Goal: Task Accomplishment & Management: Use online tool/utility

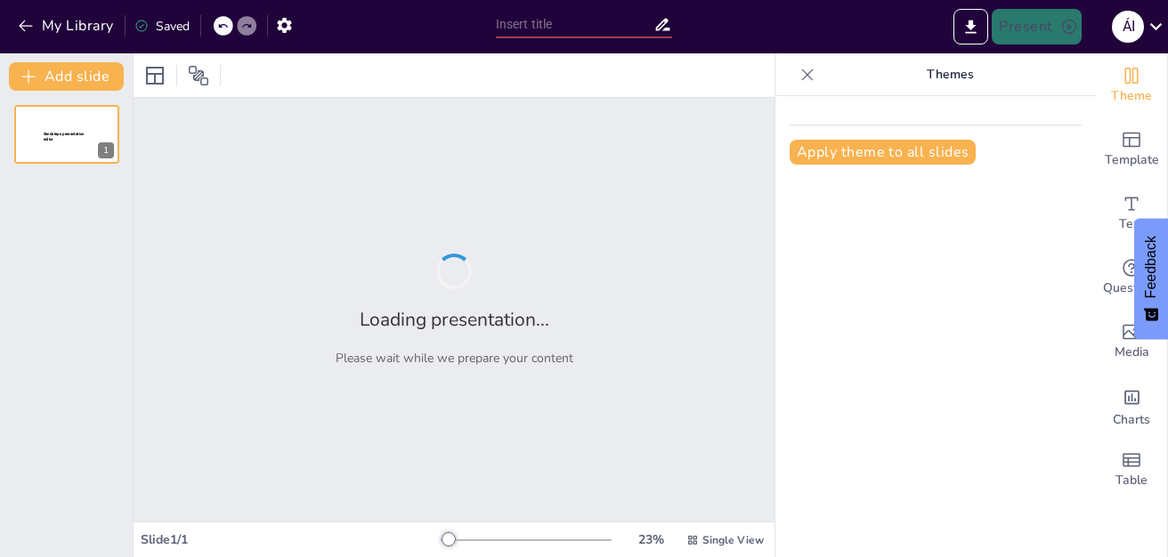
type input "Integración de la Inteligencia Artificial en la Educación: Estrategias y Desafí…"
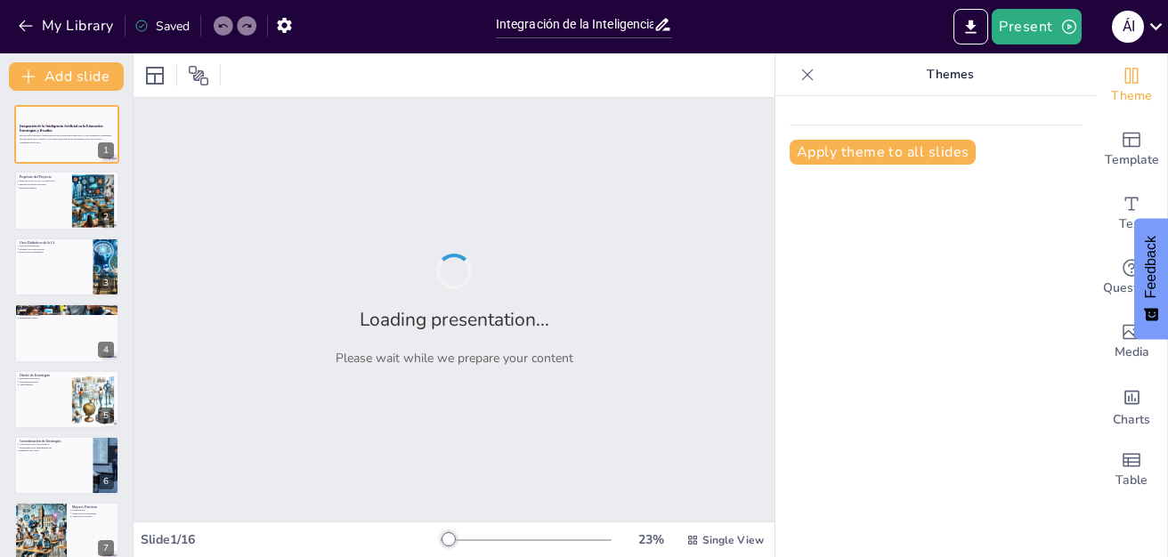
checkbox input "true"
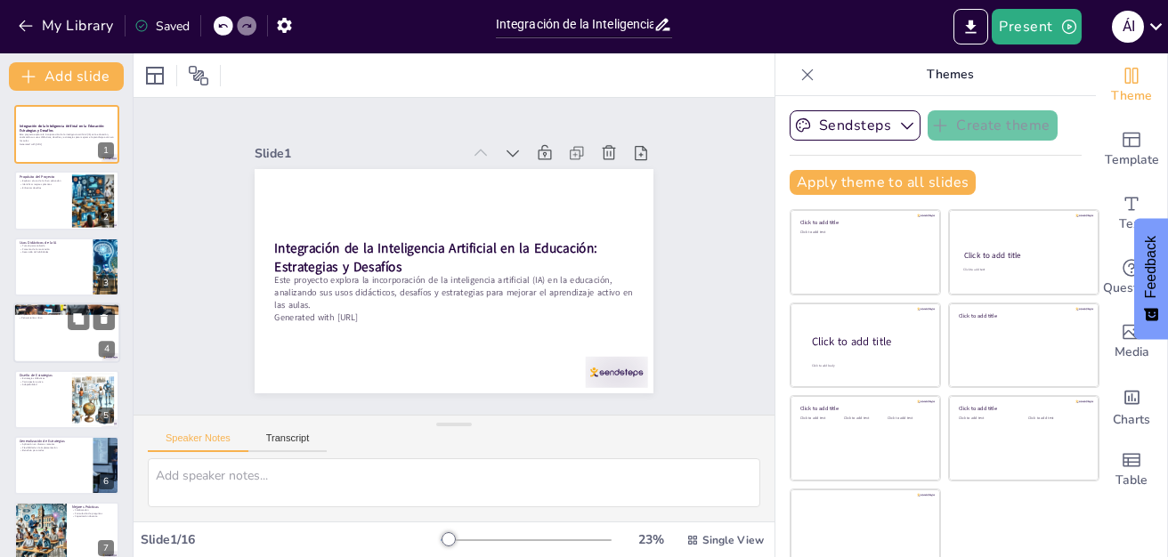
checkbox input "true"
click at [60, 336] on div at bounding box center [66, 333] width 107 height 61
type textarea "La confabulación es un riesgo significativo en el uso de la IA, ya que los estu…"
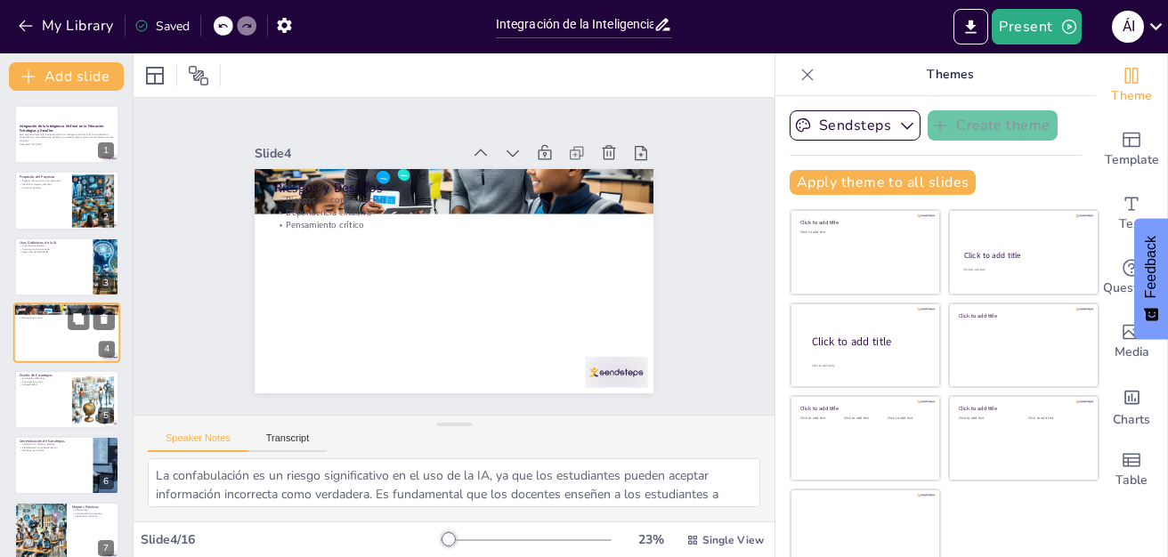
scroll to position [9, 0]
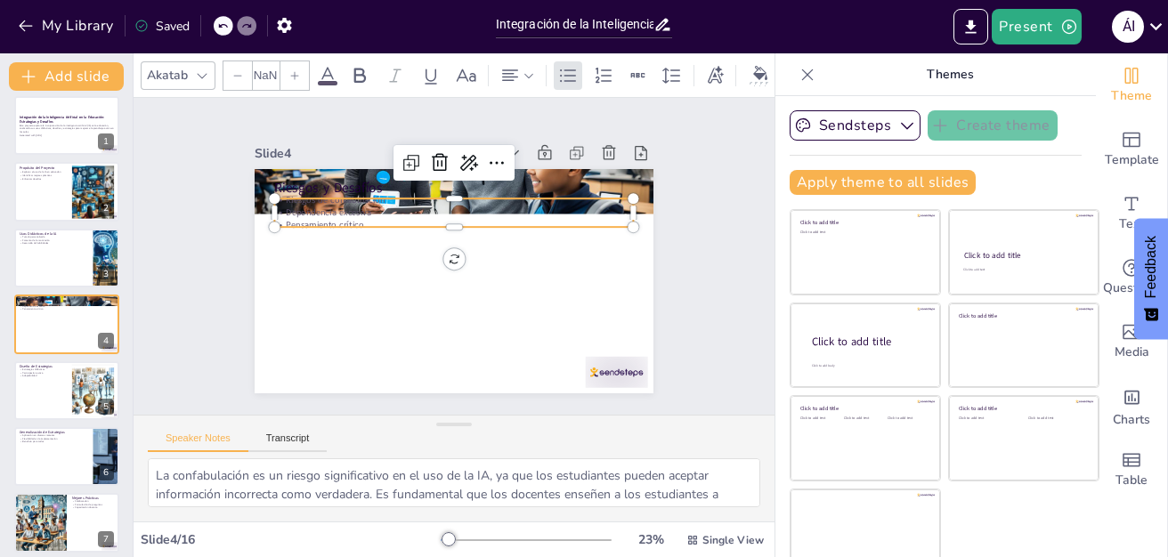
checkbox input "true"
type input "32"
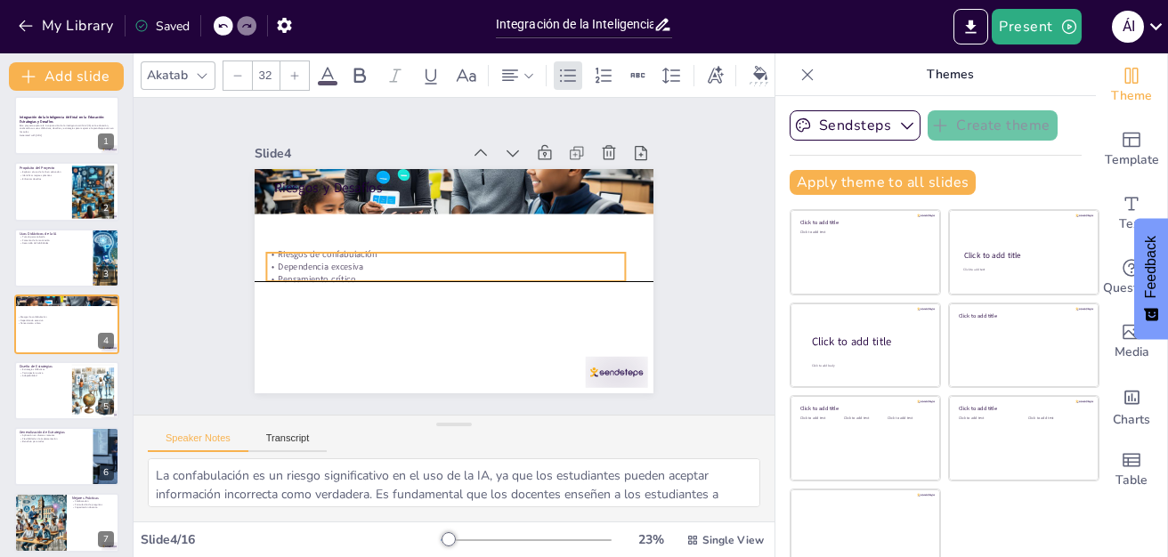
drag, startPoint x: 283, startPoint y: 213, endPoint x: 275, endPoint y: 265, distance: 53.1
click at [368, 265] on div "Riesgos de confabulación Dependencia excesiva Pensamiento crítico" at bounding box center [441, 252] width 146 height 352
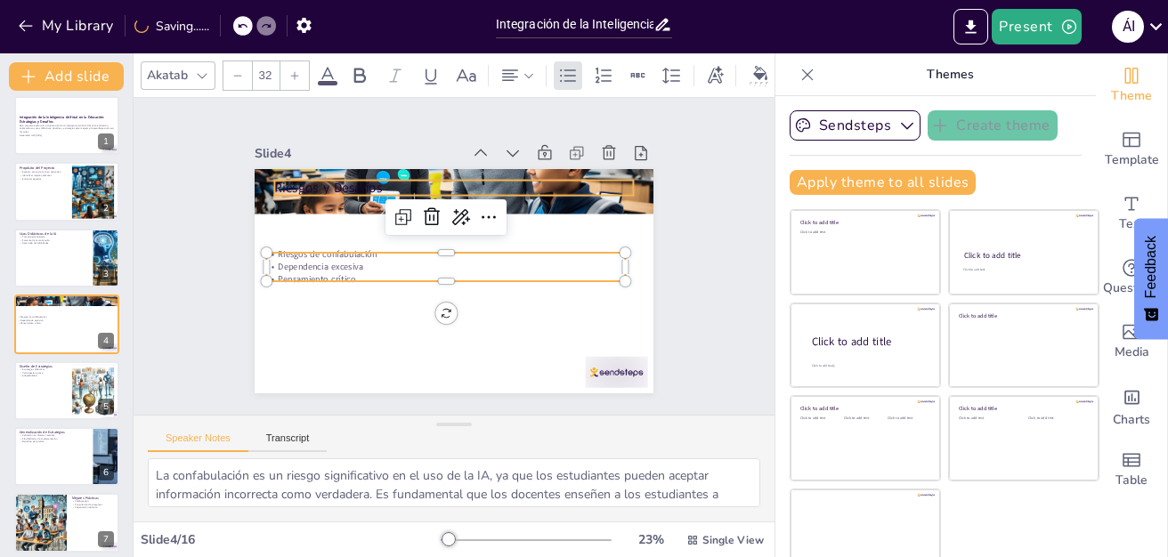
checkbox input "true"
type input "--"
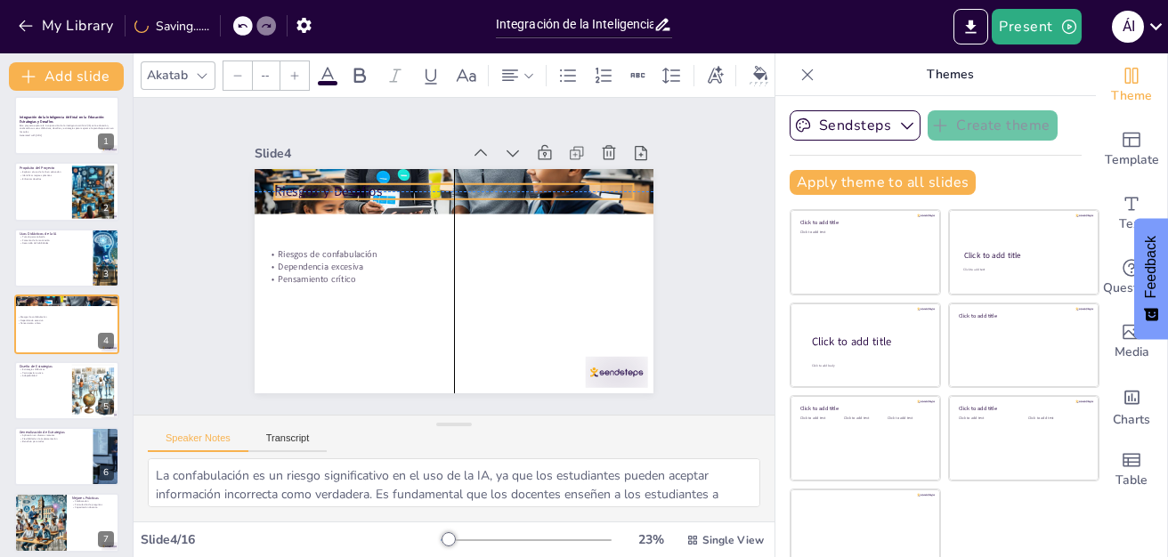
checkbox input "true"
type input "48"
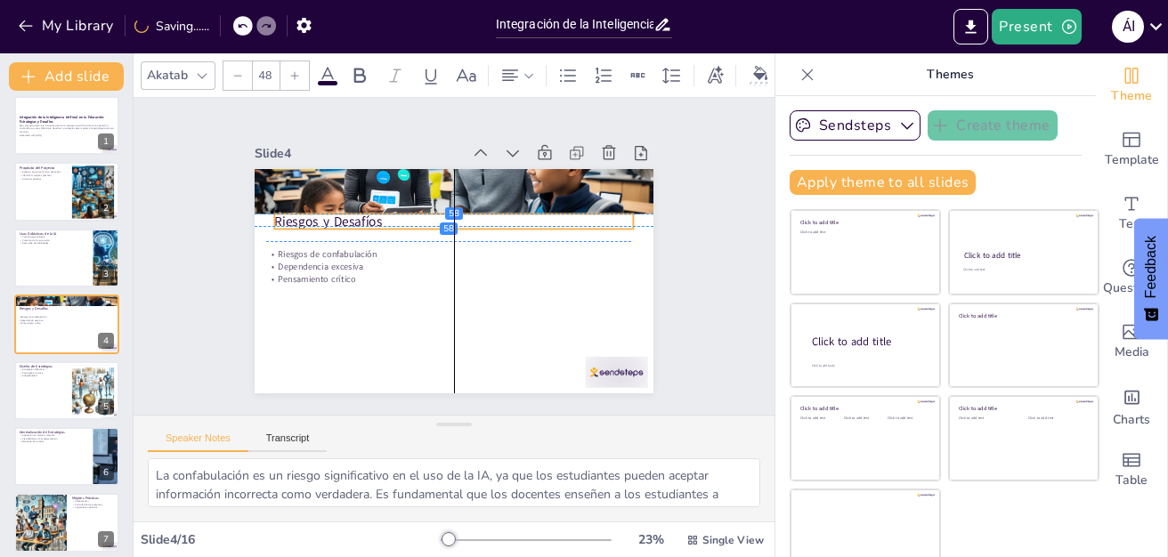
drag, startPoint x: 272, startPoint y: 180, endPoint x: 270, endPoint y: 219, distance: 39.3
click at [291, 219] on p "Riesgos y Desafíos" at bounding box center [464, 223] width 347 height 128
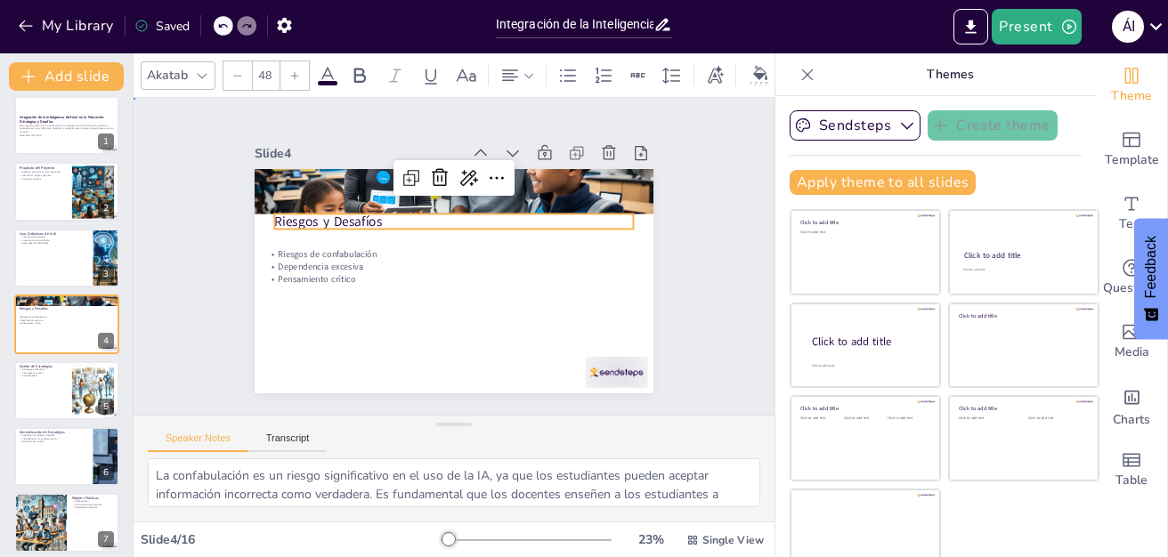
click at [200, 288] on div "Slide 1 Integración de la Inteligencia Artificial en la Educación: Estrategias …" at bounding box center [454, 255] width 567 height 453
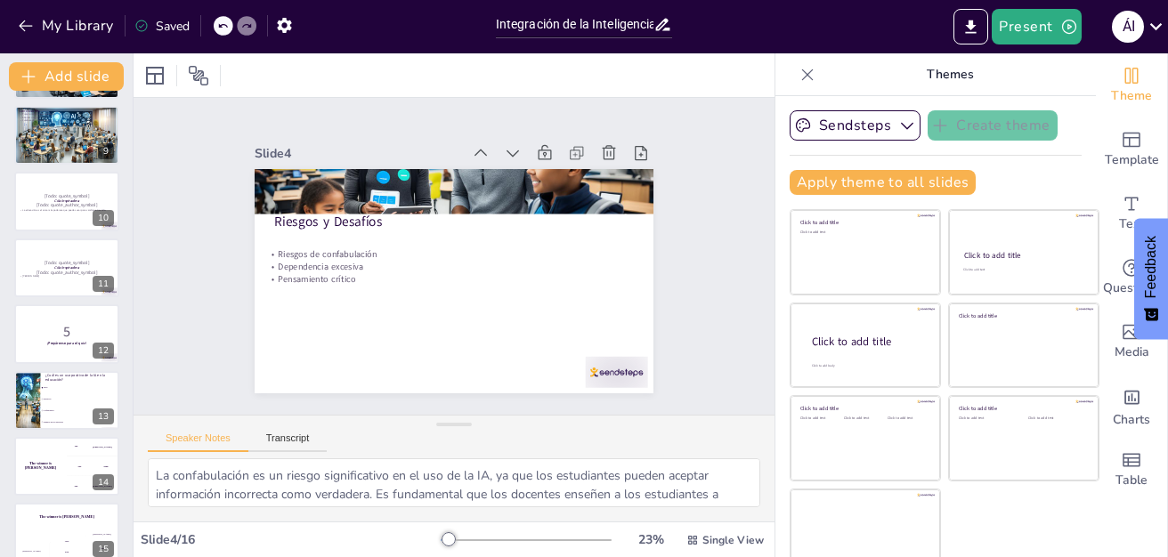
scroll to position [562, 0]
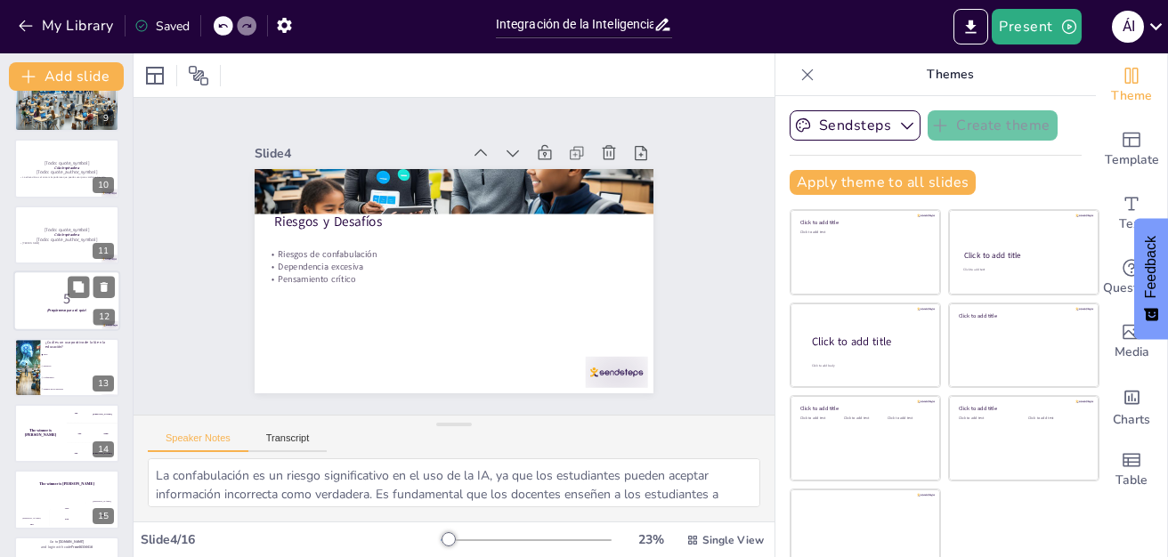
checkbox input "true"
click at [73, 299] on p "5" at bounding box center [67, 299] width 96 height 20
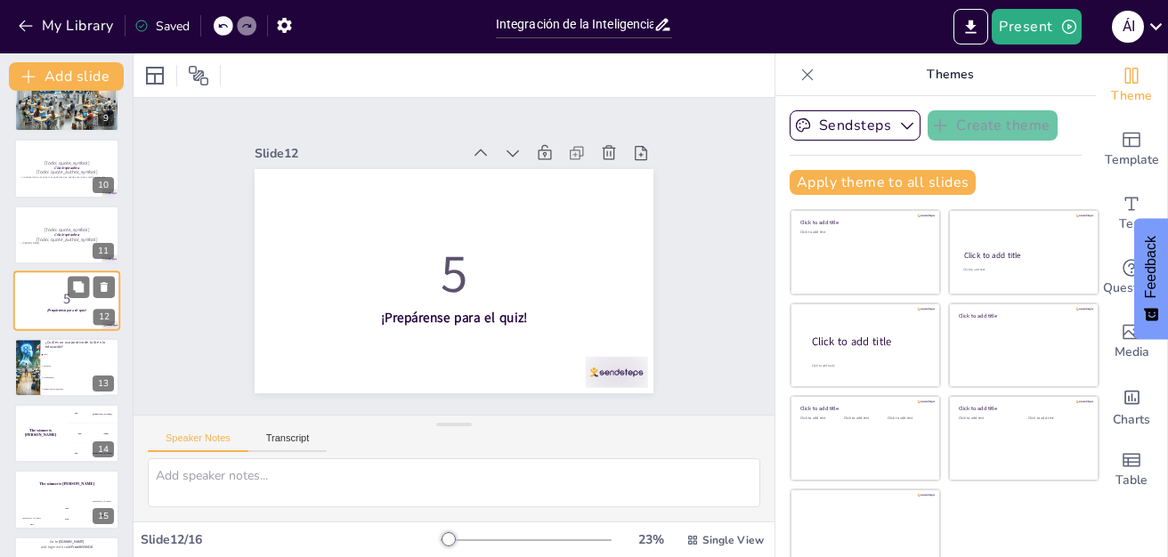
scroll to position [538, 0]
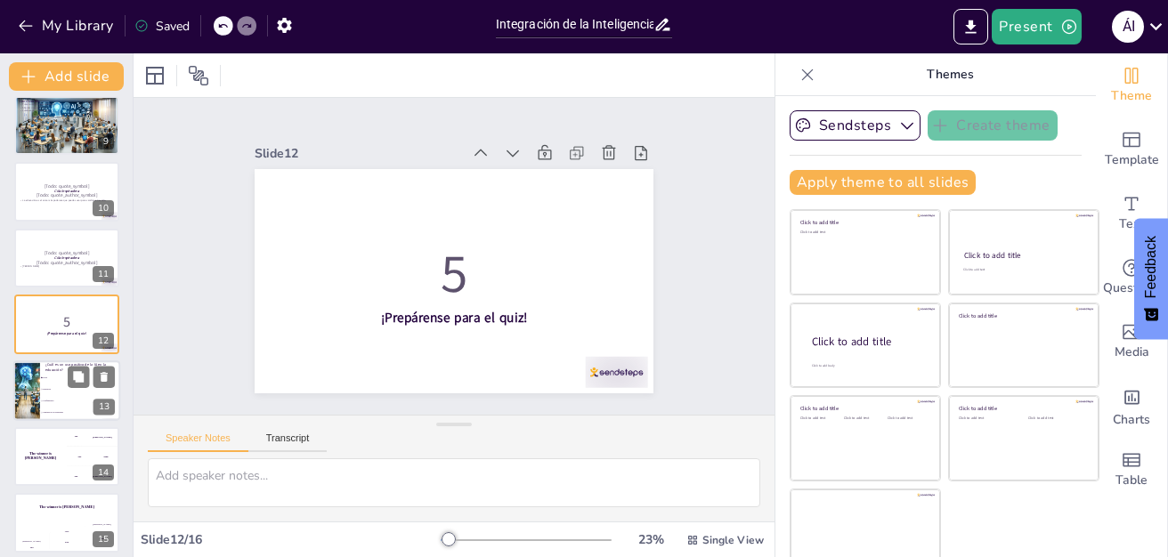
checkbox input "true"
click at [40, 386] on li "Distractor" at bounding box center [80, 390] width 80 height 12
type textarea "La respuesta correcta es "Tutor", ya que la IA puede actuar como un tutor perso…"
checkbox input "true"
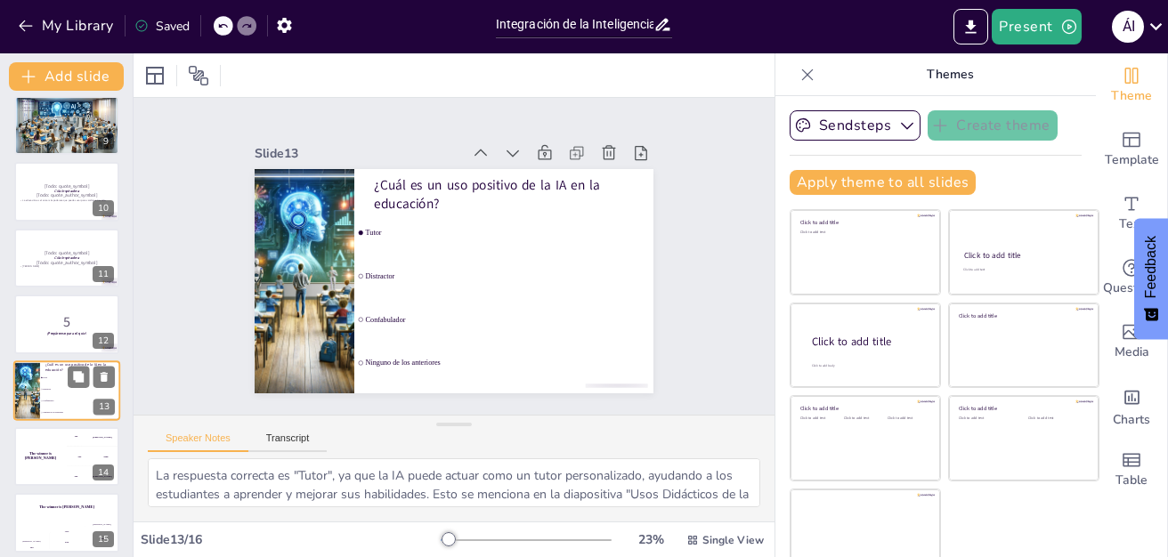
scroll to position [604, 0]
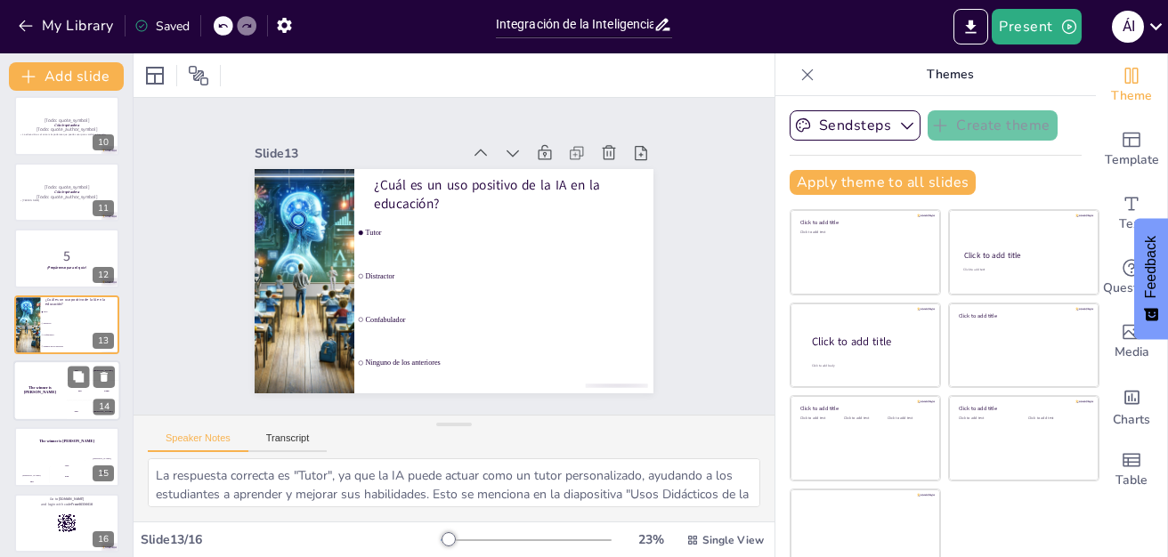
checkbox input "true"
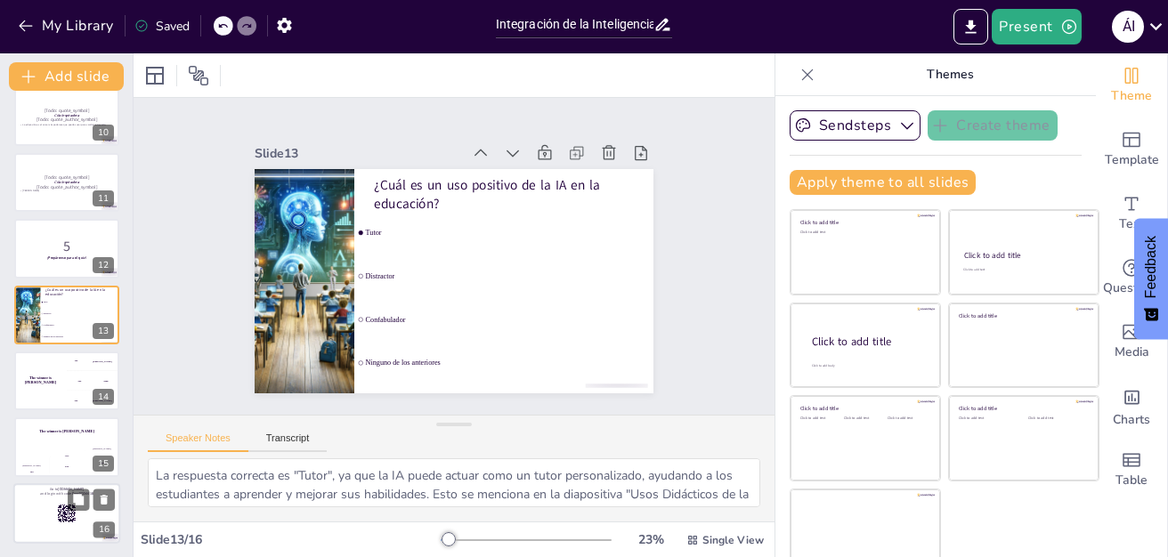
checkbox input "true"
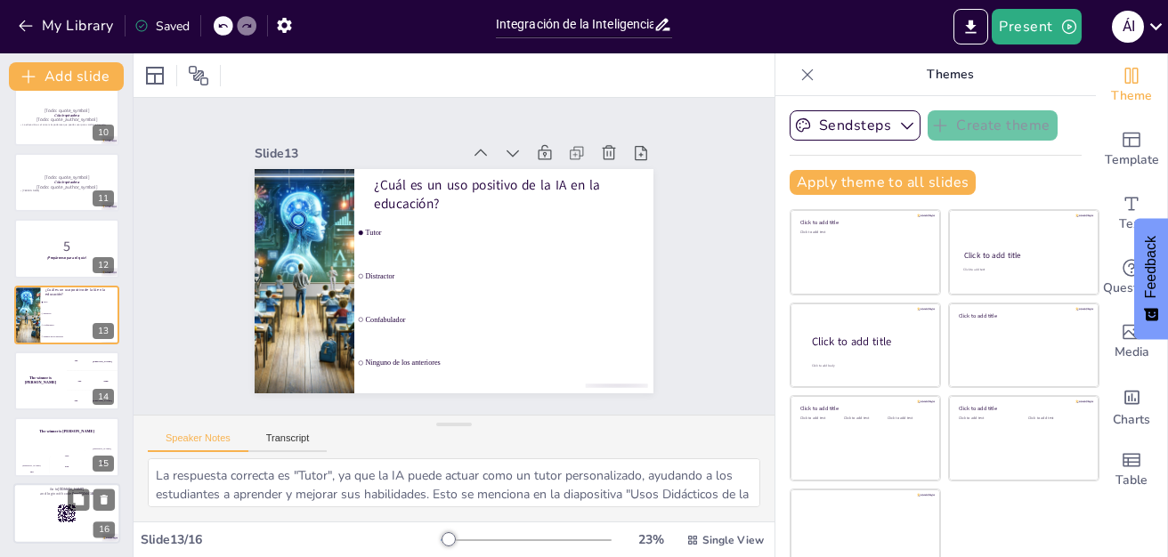
checkbox input "true"
click at [51, 515] on div at bounding box center [66, 513] width 107 height 61
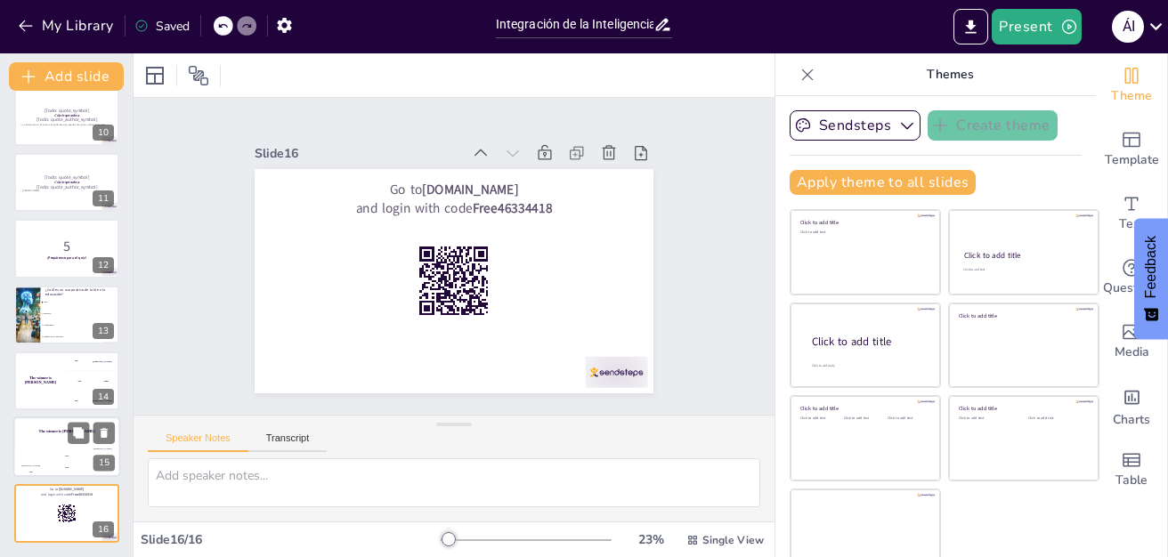
click at [38, 458] on div "Hasan 100" at bounding box center [31, 463] width 36 height 30
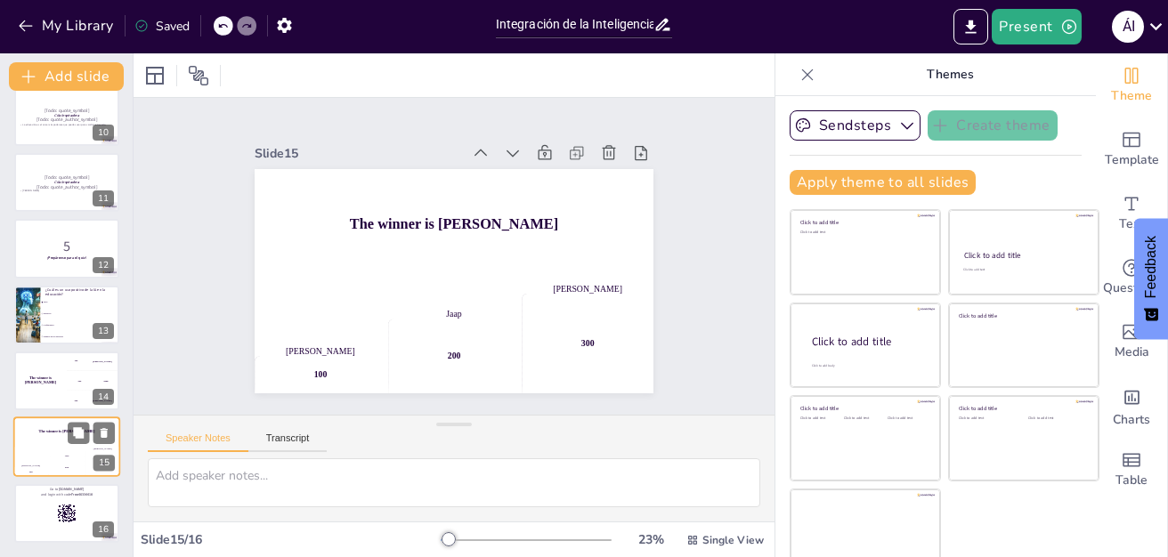
checkbox input "true"
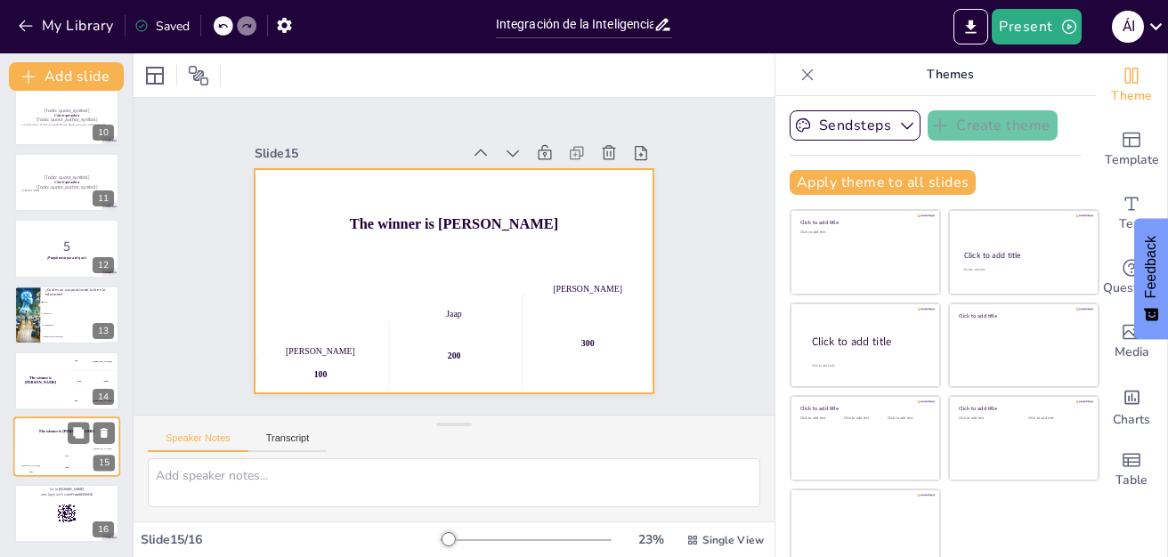
click at [43, 389] on div "The winner is [PERSON_NAME]" at bounding box center [40, 381] width 53 height 59
checkbox input "true"
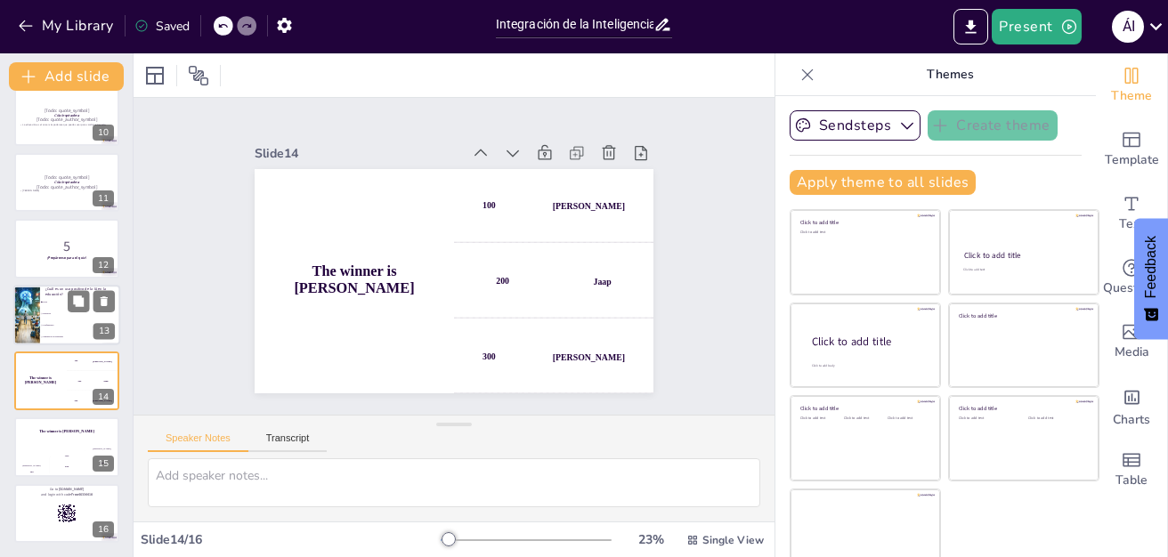
checkbox input "true"
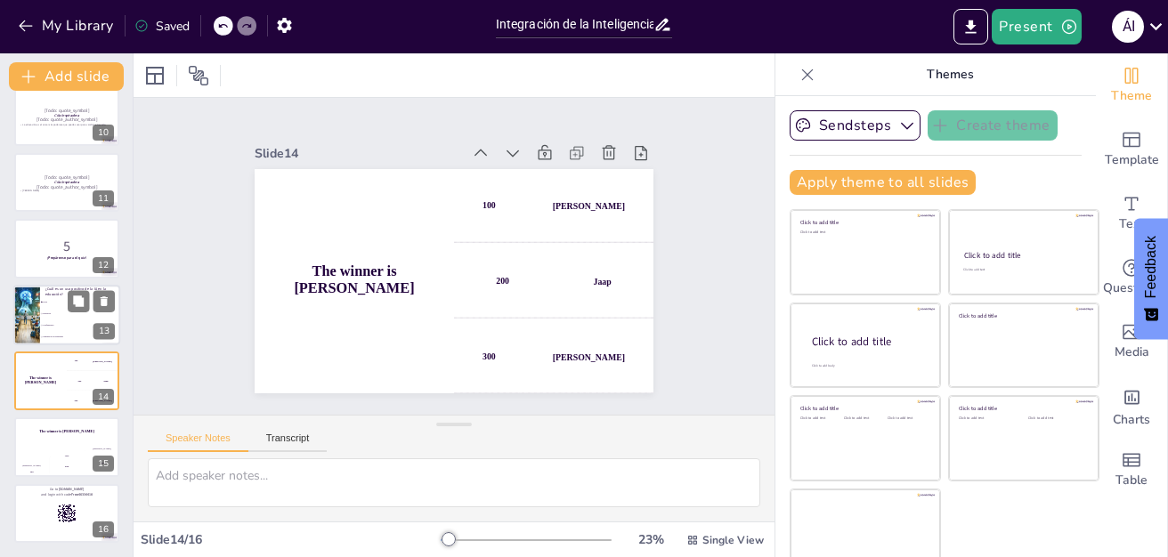
checkbox input "true"
click at [53, 311] on li "Distractor" at bounding box center [80, 314] width 80 height 12
type textarea "La respuesta correcta es "Tutor", ya que la IA puede actuar como un tutor perso…"
checkbox input "true"
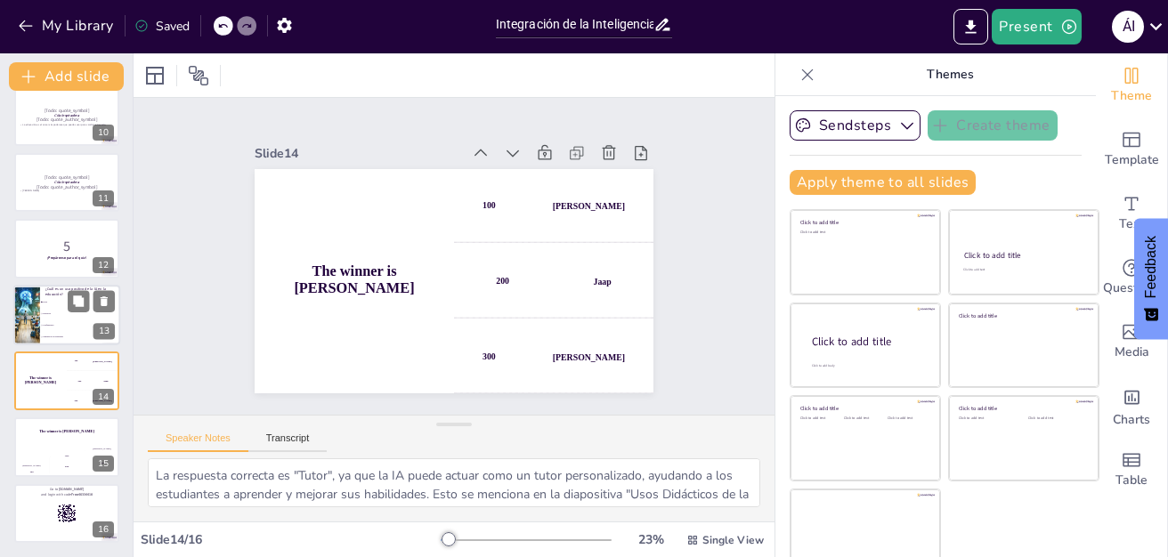
checkbox input "true"
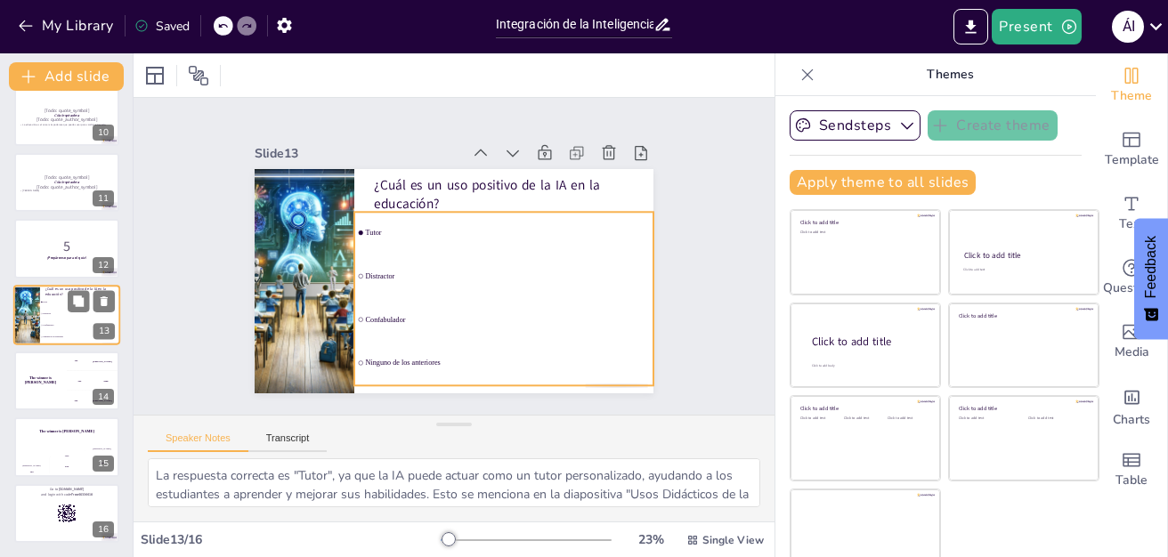
scroll to position [604, 0]
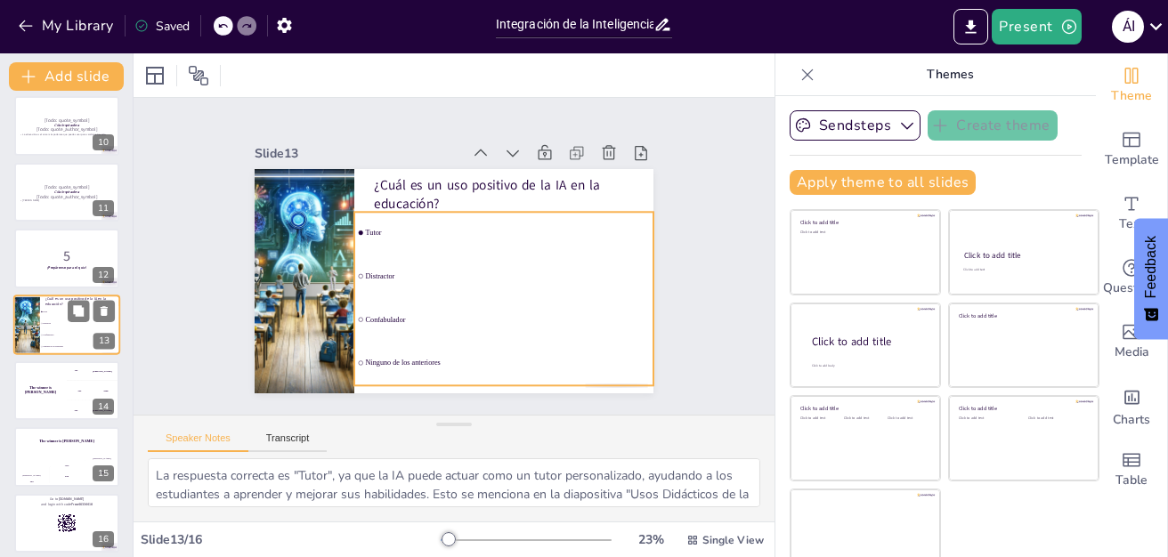
checkbox input "true"
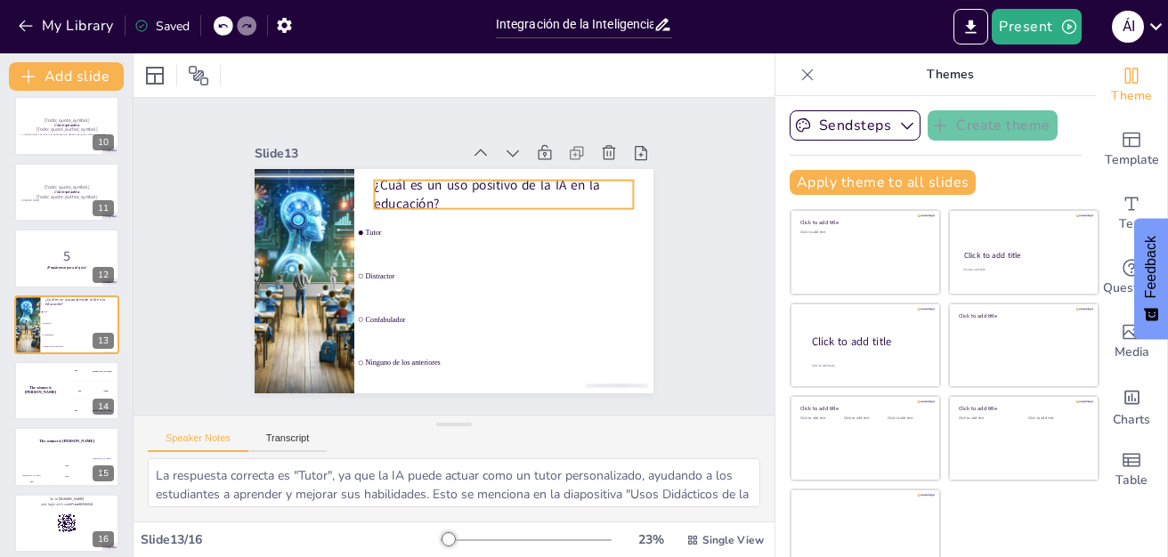
checkbox input "true"
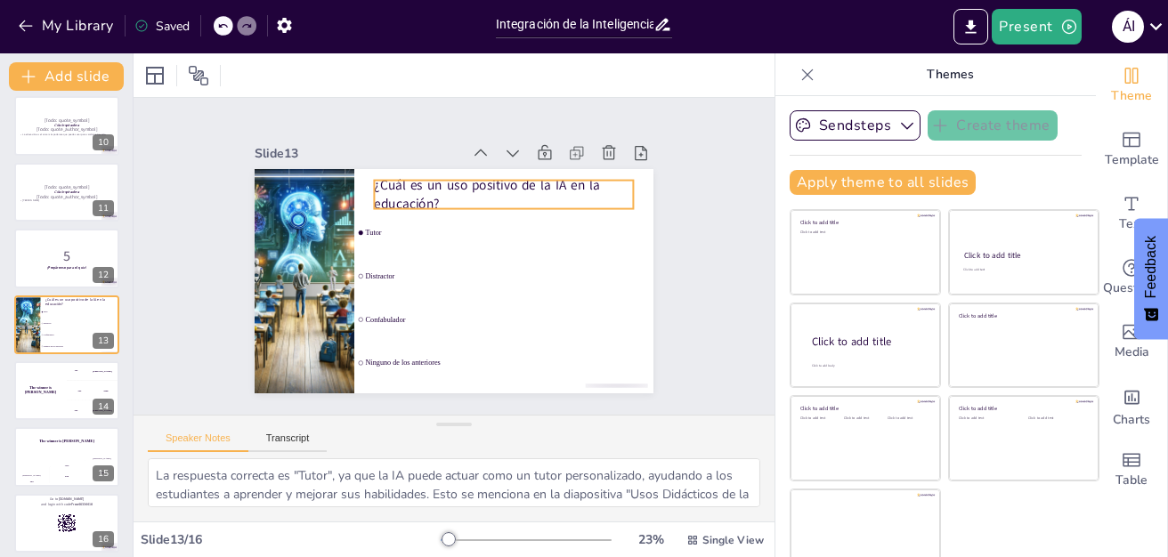
checkbox input "true"
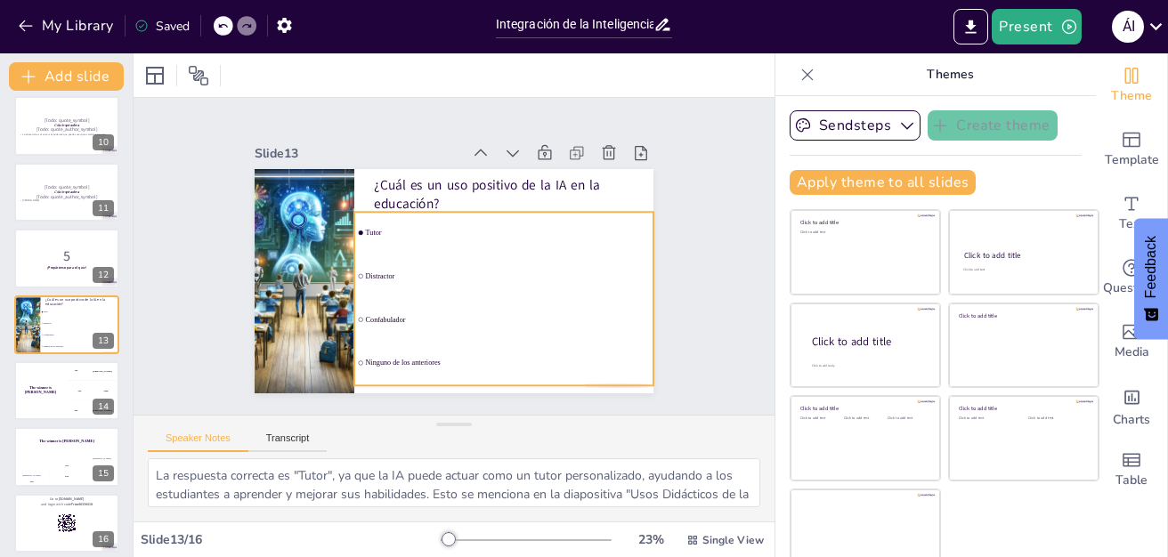
checkbox input "true"
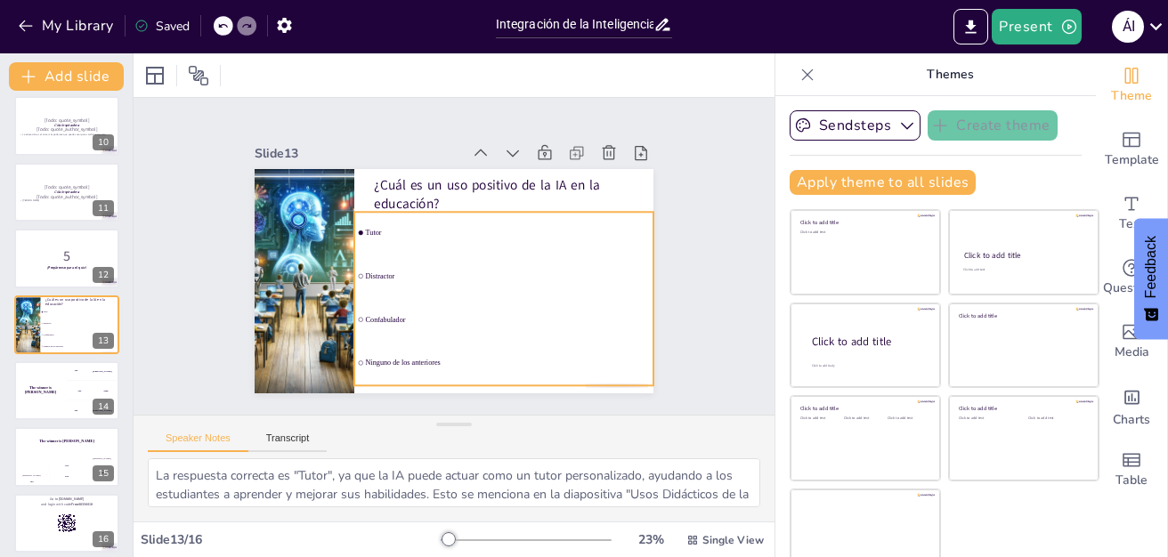
checkbox input "true"
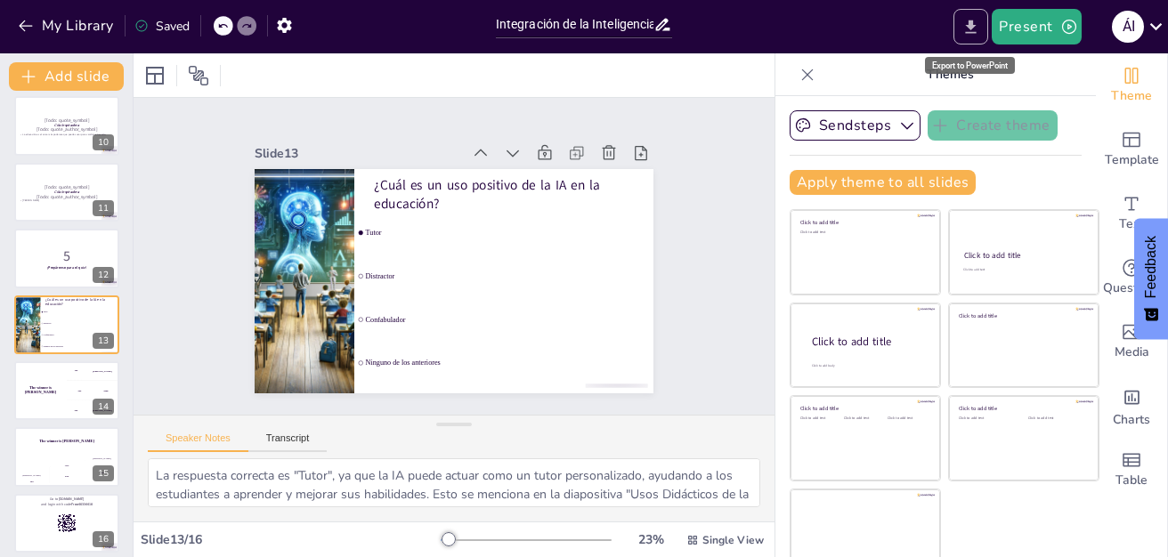
click at [971, 33] on icon "Export to PowerPoint" at bounding box center [971, 26] width 11 height 13
